Goal: Task Accomplishment & Management: Complete application form

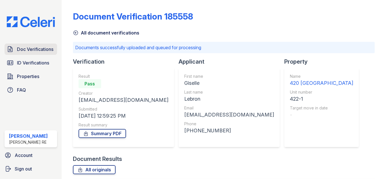
click at [28, 47] on span "Doc Verifications" at bounding box center [35, 49] width 36 height 7
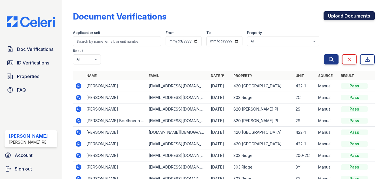
click at [348, 18] on link "Upload Documents" at bounding box center [348, 15] width 51 height 9
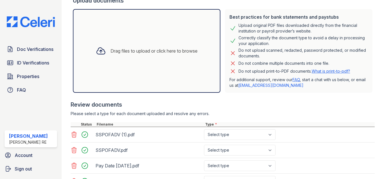
scroll to position [141, 0]
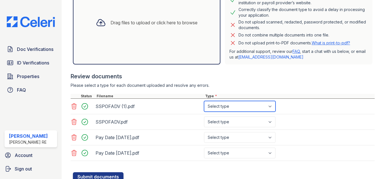
click at [240, 108] on select "Select type Paystub Bank Statement Offer Letter Tax Documents Benefit Award Let…" at bounding box center [239, 106] width 71 height 11
select select "paystub"
click at [204, 101] on select "Select type Paystub Bank Statement Offer Letter Tax Documents Benefit Award Let…" at bounding box center [239, 106] width 71 height 11
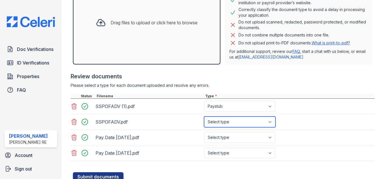
click at [233, 122] on select "Select type Paystub Bank Statement Offer Letter Tax Documents Benefit Award Let…" at bounding box center [239, 121] width 71 height 11
select select "paystub"
click at [204, 116] on select "Select type Paystub Bank Statement Offer Letter Tax Documents Benefit Award Let…" at bounding box center [239, 121] width 71 height 11
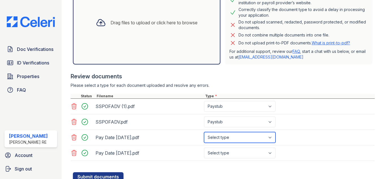
drag, startPoint x: 234, startPoint y: 139, endPoint x: 231, endPoint y: 132, distance: 7.6
click at [234, 139] on select "Select type Paystub Bank Statement Offer Letter Tax Documents Benefit Award Let…" at bounding box center [239, 137] width 71 height 11
select select "paystub"
click at [204, 132] on select "Select type Paystub Bank Statement Offer Letter Tax Documents Benefit Award Let…" at bounding box center [239, 137] width 71 height 11
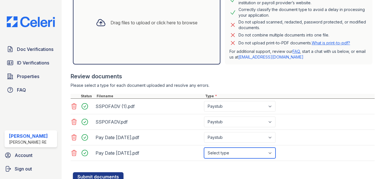
click at [227, 153] on select "Select type Paystub Bank Statement Offer Letter Tax Documents Benefit Award Let…" at bounding box center [239, 152] width 71 height 11
select select "paystub"
click at [204, 147] on select "Select type Paystub Bank Statement Offer Letter Tax Documents Benefit Award Let…" at bounding box center [239, 152] width 71 height 11
click at [315, 128] on div "SSPOFADV.pdf Select type Paystub Bank Statement Offer Letter Tax Documents Bene…" at bounding box center [223, 122] width 304 height 16
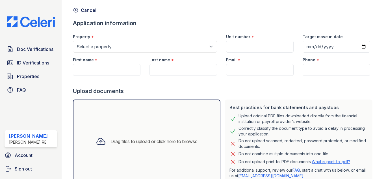
scroll to position [0, 0]
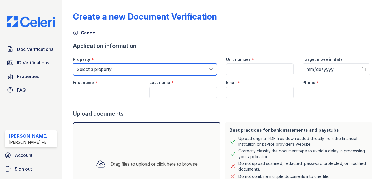
click at [132, 69] on select "Select a property [GEOGRAPHIC_DATA][STREET_ADDRESS][PERSON_NAME] [STREET_ADDRES…" at bounding box center [145, 69] width 144 height 12
select select "3100"
click at [73, 63] on select "Select a property [GEOGRAPHIC_DATA][STREET_ADDRESS][PERSON_NAME] [STREET_ADDRES…" at bounding box center [145, 69] width 144 height 12
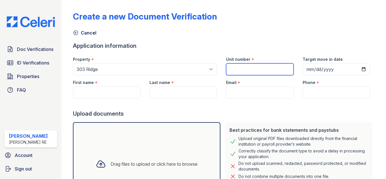
click at [266, 71] on input "Unit number" at bounding box center [259, 69] width 67 height 12
paste input "741-GN"
type input "741-GN"
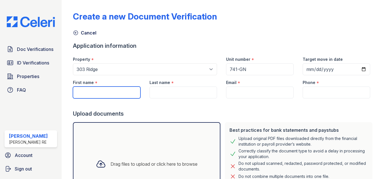
click at [113, 93] on input "First name" at bounding box center [106, 92] width 67 height 12
paste input "[PERSON_NAME]"
click at [104, 92] on input "[PERSON_NAME]" at bounding box center [106, 92] width 67 height 12
type input "[PERSON_NAME]"
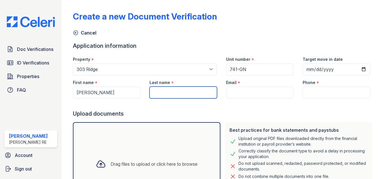
click at [153, 91] on input "Last name" at bounding box center [182, 92] width 67 height 12
paste input "[PERSON_NAME]"
type input "[PERSON_NAME]"
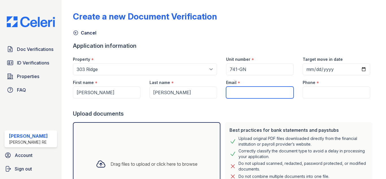
click at [254, 89] on input "Email" at bounding box center [259, 92] width 67 height 12
paste input "[EMAIL_ADDRESS][PERSON_NAME][DOMAIN_NAME]"
type input "[EMAIL_ADDRESS][PERSON_NAME][DOMAIN_NAME]"
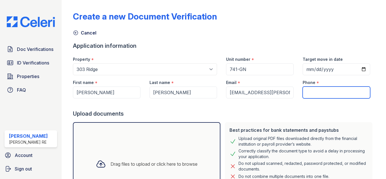
click at [309, 89] on input "Phone" at bounding box center [335, 92] width 67 height 12
paste input "[PHONE_NUMBER]"
type input "[PHONE_NUMBER]"
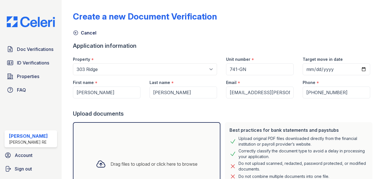
click at [277, 117] on div "Upload documents" at bounding box center [223, 114] width 301 height 8
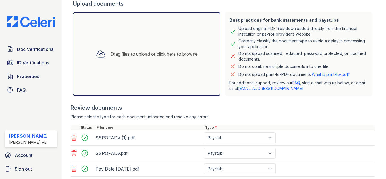
scroll to position [163, 0]
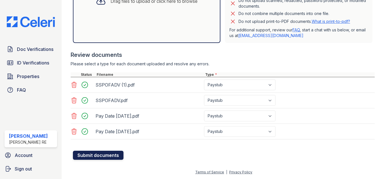
click at [96, 154] on button "Submit documents" at bounding box center [98, 154] width 51 height 9
